Goal: Check status: Check status

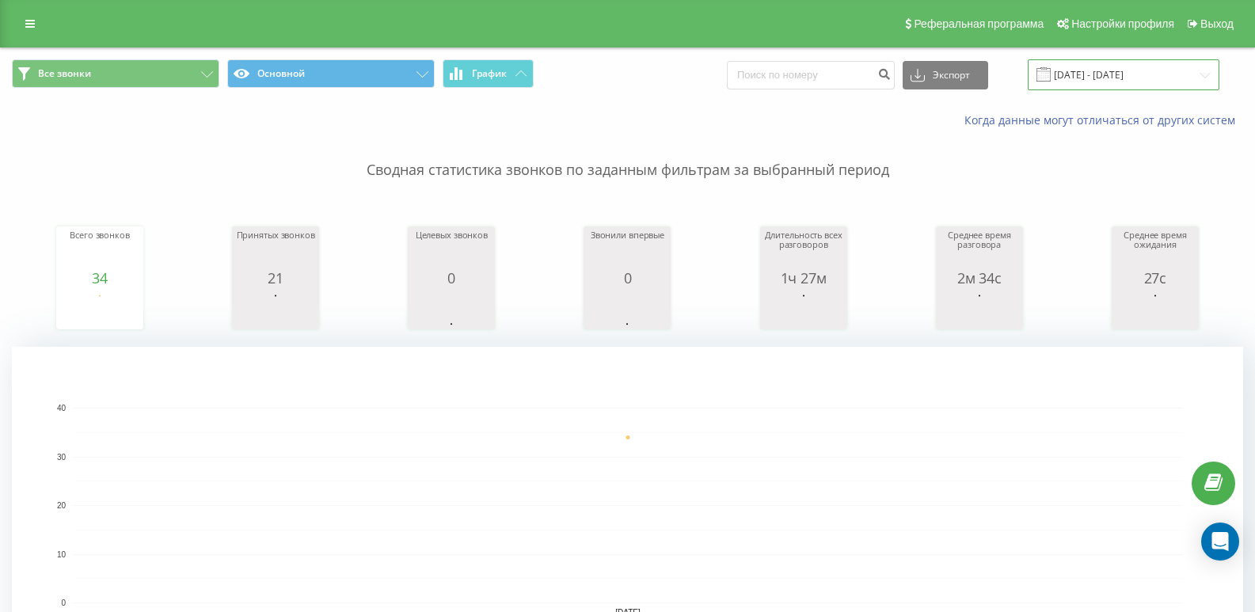
click at [1095, 76] on input "[DATE] - [DATE]" at bounding box center [1124, 74] width 192 height 31
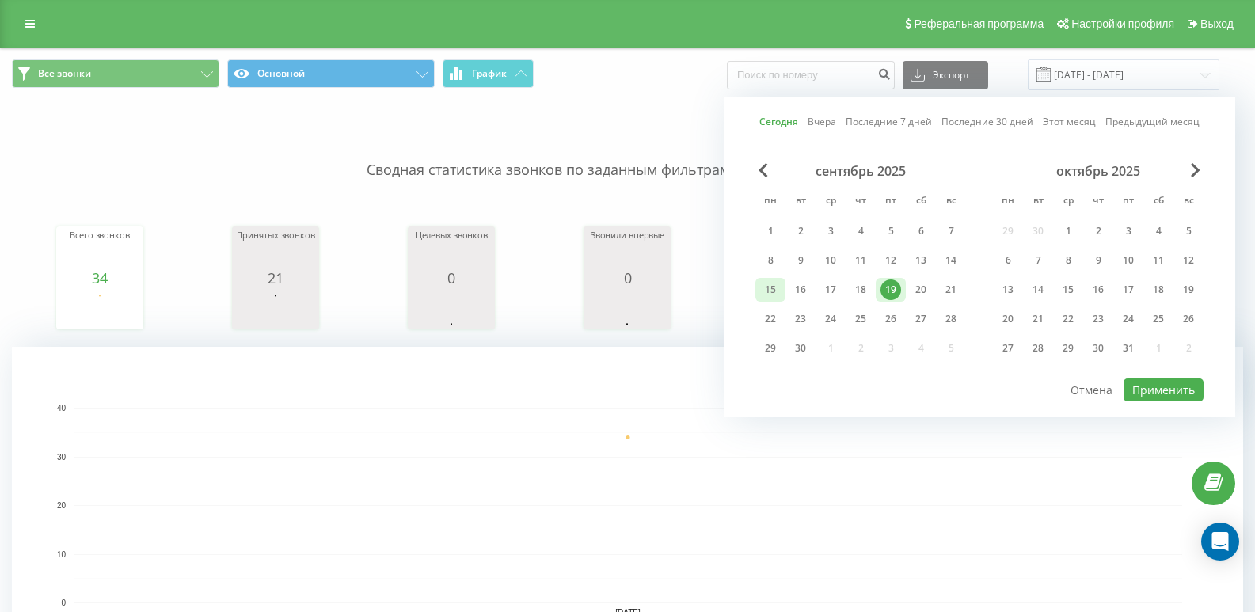
click at [764, 288] on div "15" at bounding box center [770, 290] width 21 height 21
click at [885, 285] on div "19" at bounding box center [891, 290] width 21 height 21
click at [1152, 386] on button "Применить" at bounding box center [1164, 390] width 80 height 23
type input "[DATE] - [DATE]"
